Goal: Navigation & Orientation: Find specific page/section

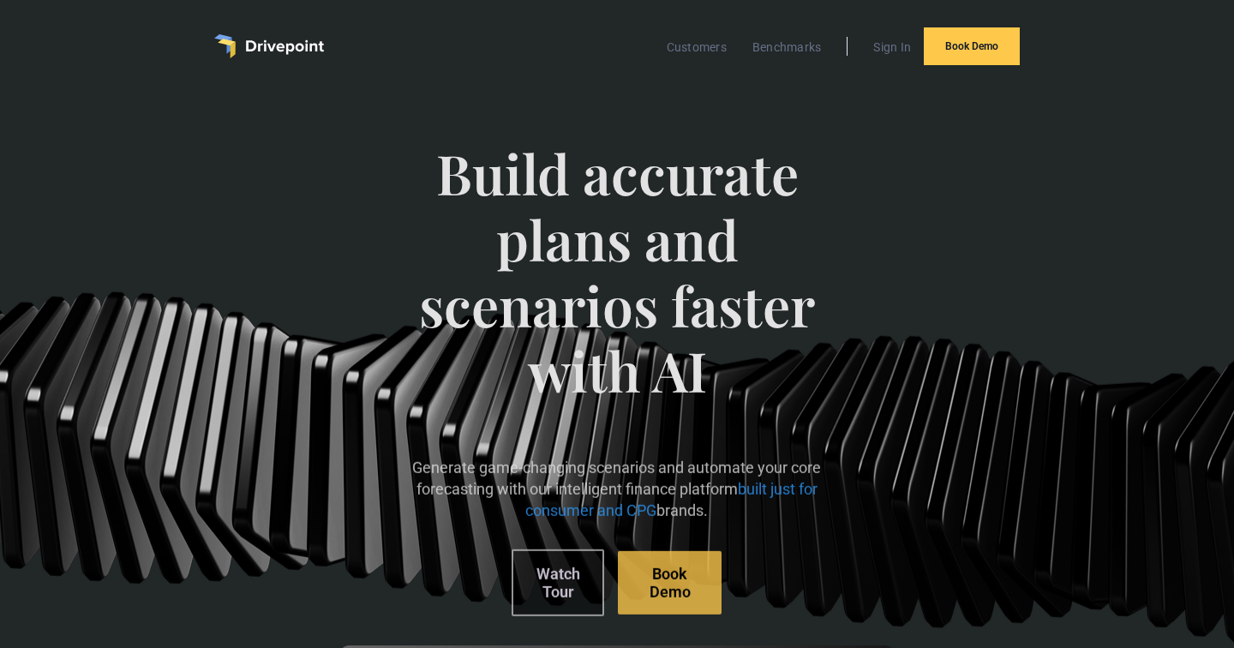
click at [711, 43] on link "Customers" at bounding box center [696, 47] width 77 height 22
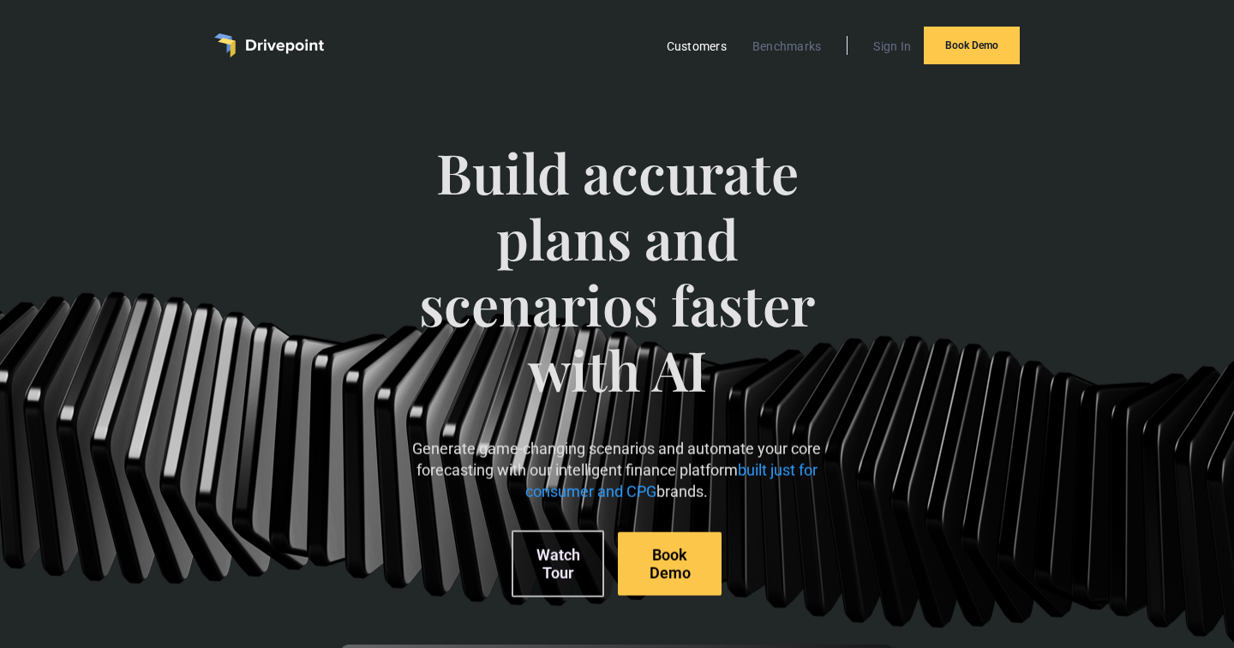
click at [712, 45] on link "Customers" at bounding box center [696, 46] width 77 height 22
